Goal: Navigation & Orientation: Find specific page/section

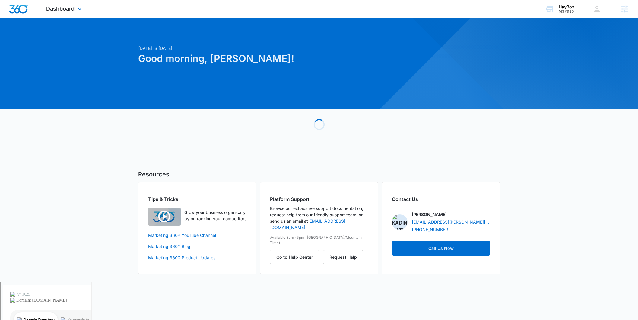
click at [76, 5] on div "Dashboard Apps Reputation Websites Forms CRM Email Social Shop Content Ads Inte…" at bounding box center [64, 9] width 55 height 18
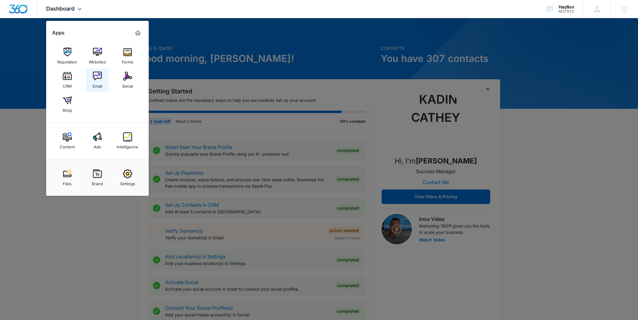
click at [97, 80] on img at bounding box center [97, 76] width 9 height 9
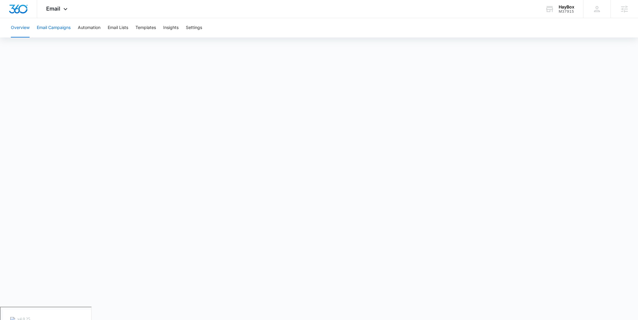
click at [51, 24] on button "Email Campaigns" at bounding box center [54, 27] width 34 height 19
click at [66, 12] on icon at bounding box center [65, 10] width 7 height 7
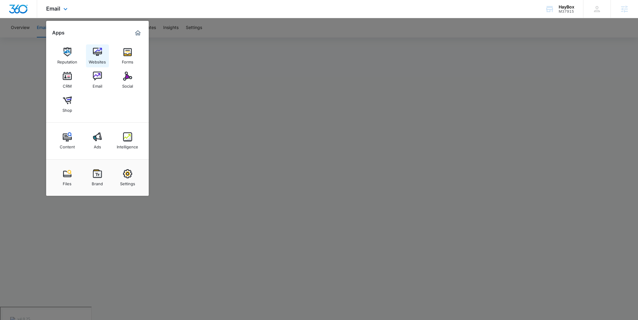
click at [94, 59] on div "Websites" at bounding box center [97, 60] width 17 height 8
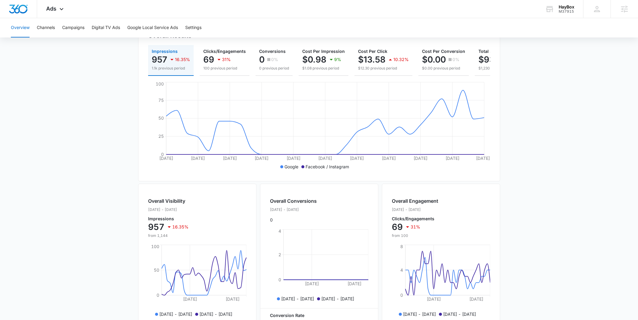
scroll to position [83, 0]
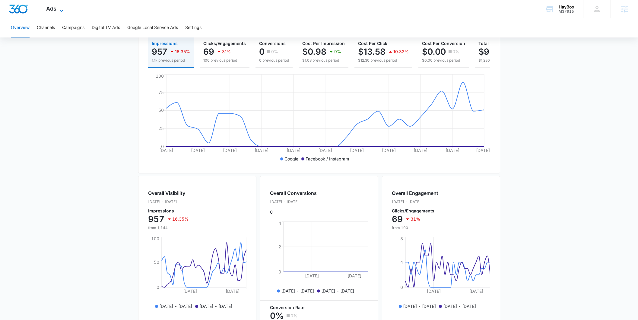
click at [55, 5] on span "Ads" at bounding box center [51, 8] width 10 height 6
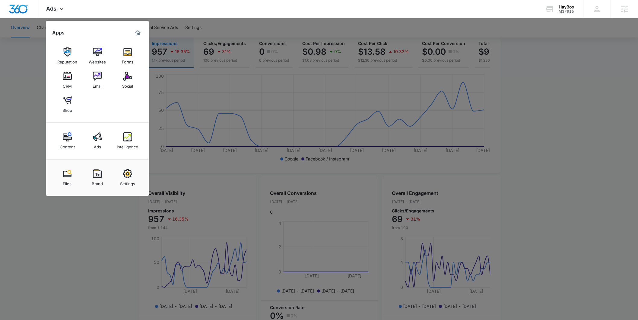
click at [387, 221] on div at bounding box center [319, 160] width 638 height 320
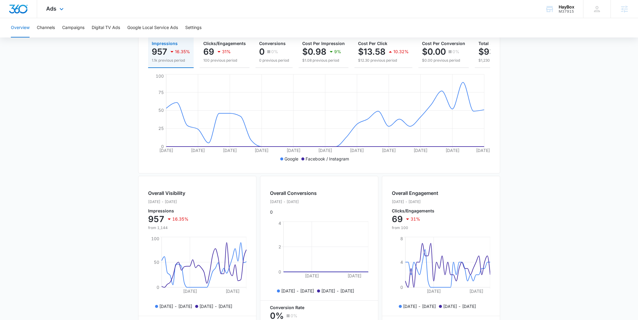
click at [58, 6] on div "Ads Apps Reputation Websites Forms CRM Email Social Shop Content Ads Intelligen…" at bounding box center [55, 9] width 37 height 18
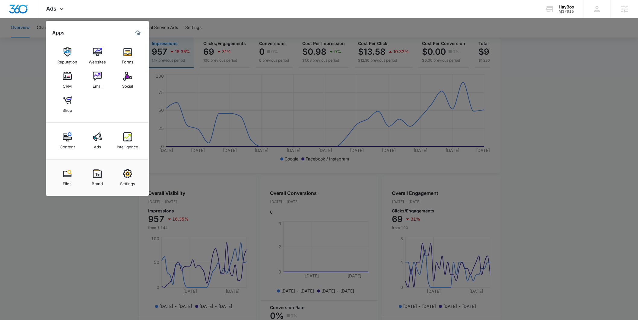
click at [250, 141] on div at bounding box center [319, 160] width 638 height 320
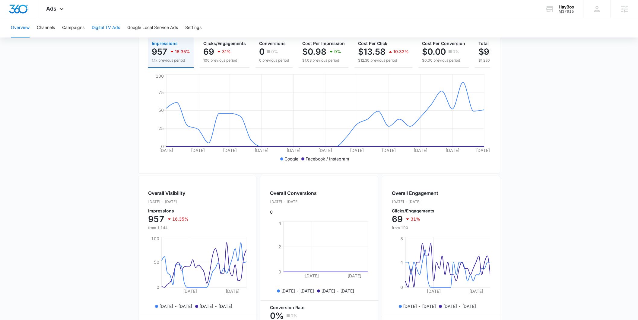
click at [107, 27] on button "Digital TV Ads" at bounding box center [106, 27] width 28 height 19
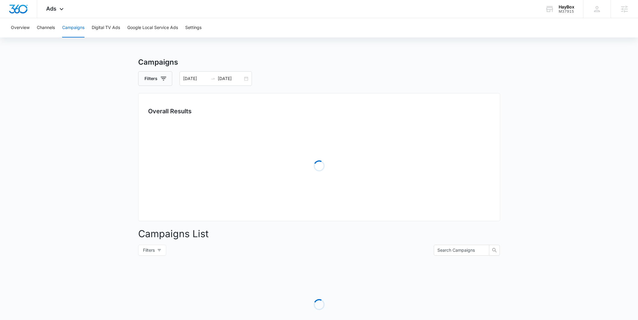
type input "[DATE]"
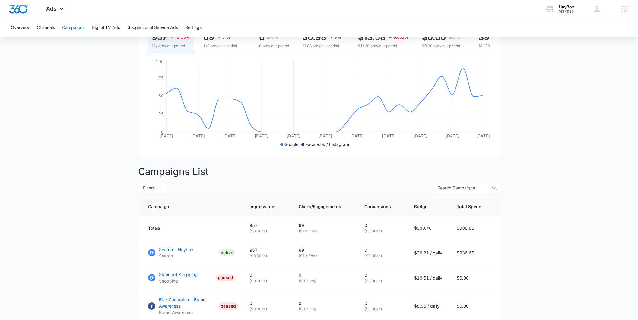
scroll to position [141, 0]
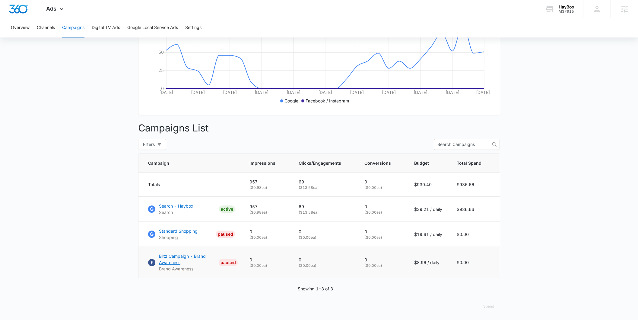
click at [174, 257] on p "Blitz Campaign - Brand Awareness" at bounding box center [187, 259] width 57 height 13
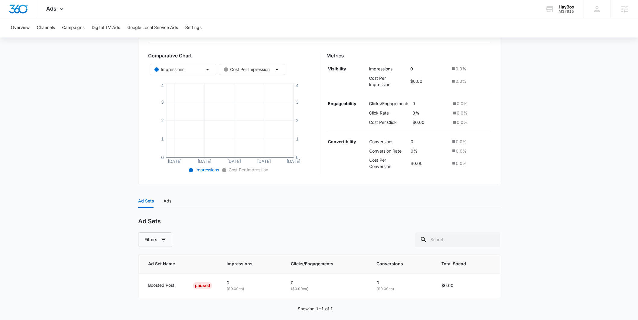
scroll to position [98, 0]
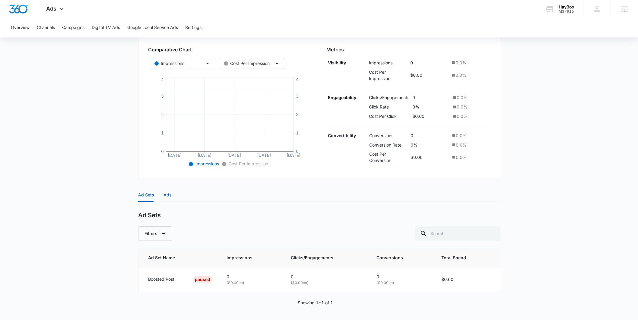
click at [168, 195] on div "Ads" at bounding box center [168, 194] width 8 height 7
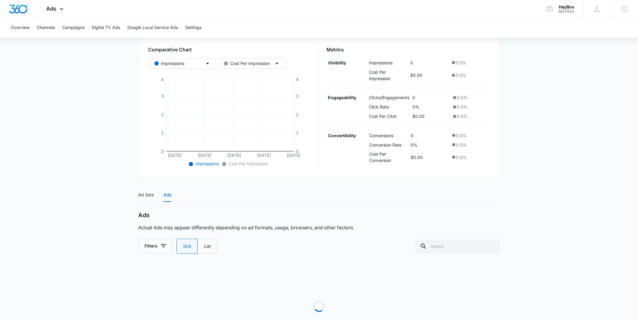
scroll to position [95, 0]
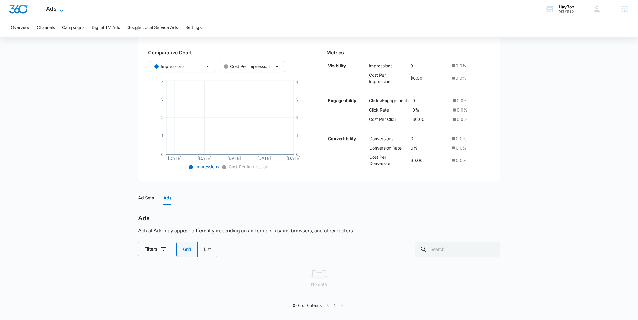
click at [60, 9] on icon at bounding box center [61, 10] width 7 height 7
